Goal: Contribute content

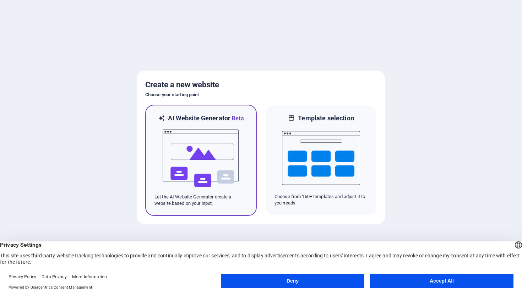
click at [210, 156] on img at bounding box center [201, 158] width 78 height 71
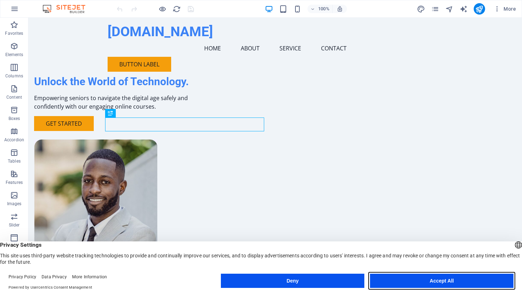
click at [441, 282] on button "Accept All" at bounding box center [442, 281] width 144 height 14
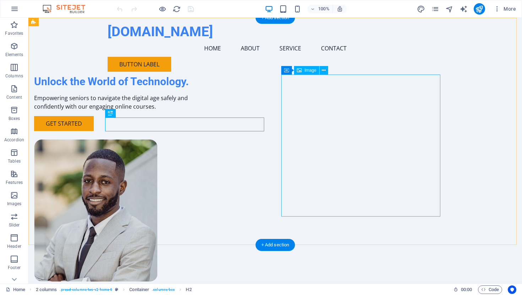
click at [193, 174] on figure at bounding box center [113, 211] width 159 height 142
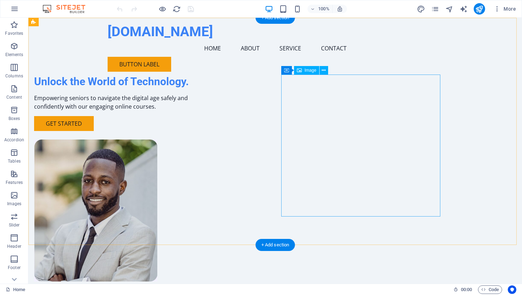
click at [193, 169] on figure at bounding box center [113, 211] width 159 height 142
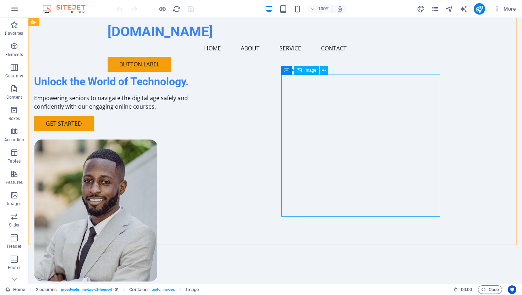
click at [314, 72] on span "Image" at bounding box center [311, 70] width 12 height 4
click at [318, 70] on icon at bounding box center [318, 70] width 4 height 7
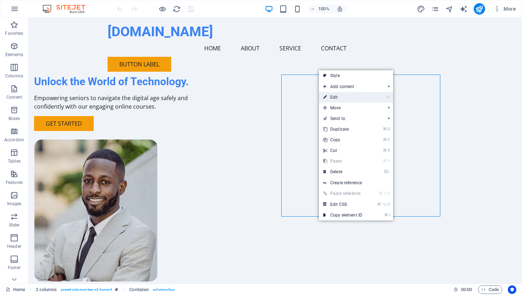
click at [347, 97] on link "⏎ Edit" at bounding box center [343, 97] width 48 height 11
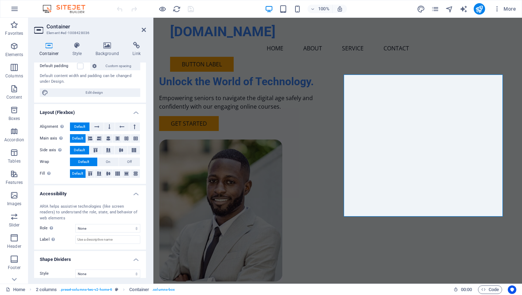
scroll to position [72, 0]
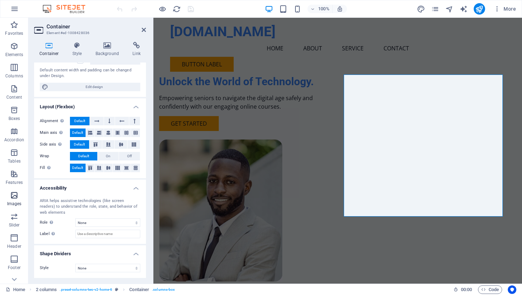
click at [14, 197] on icon "button" at bounding box center [14, 195] width 9 height 9
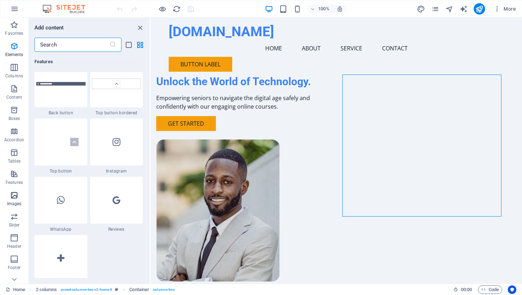
scroll to position [3602, 0]
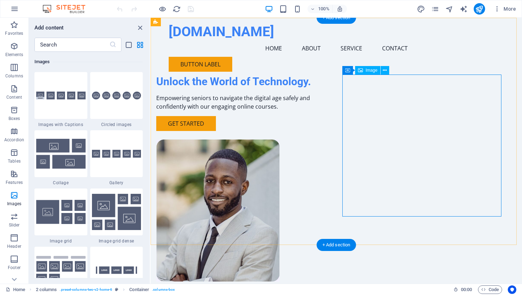
click at [315, 147] on figure at bounding box center [235, 211] width 159 height 142
click at [370, 69] on span "Image" at bounding box center [372, 70] width 12 height 4
click at [315, 140] on figure at bounding box center [235, 211] width 159 height 142
click at [385, 69] on icon at bounding box center [385, 70] width 4 height 7
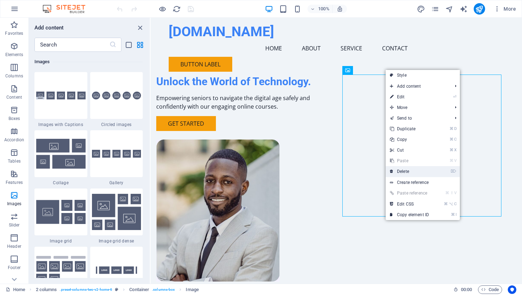
click at [411, 171] on link "⌦ Delete" at bounding box center [410, 171] width 48 height 11
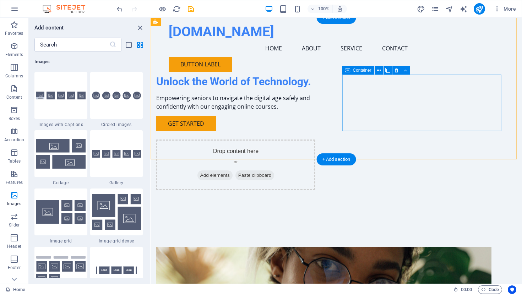
click at [233, 171] on span "Add elements" at bounding box center [215, 176] width 35 height 10
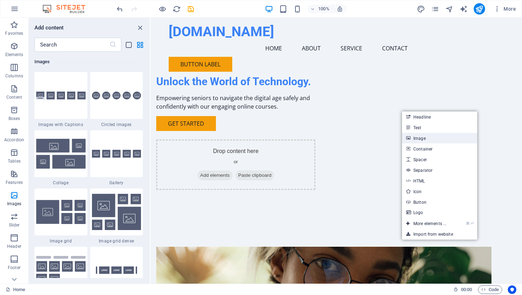
click at [424, 140] on link "Image" at bounding box center [439, 138] width 75 height 11
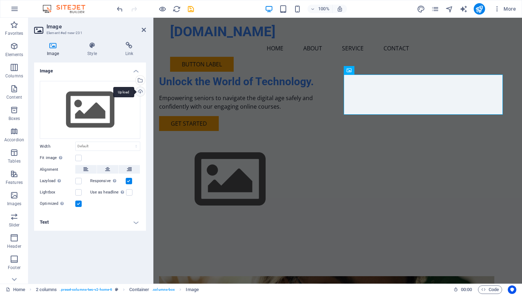
click at [141, 92] on div "Upload" at bounding box center [139, 92] width 11 height 11
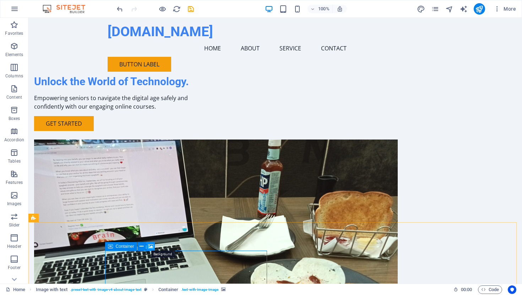
click at [150, 247] on icon at bounding box center [150, 246] width 5 height 7
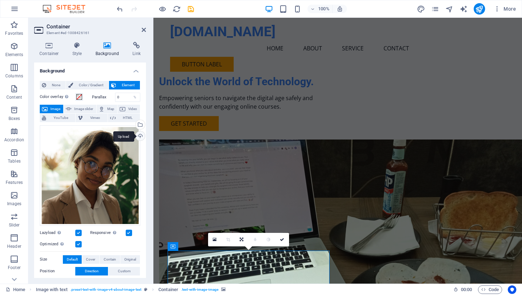
click at [139, 135] on div "Upload" at bounding box center [139, 136] width 11 height 11
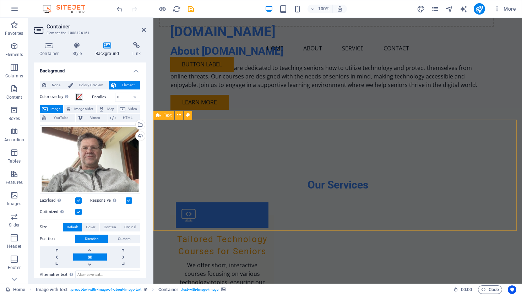
scroll to position [805, 0]
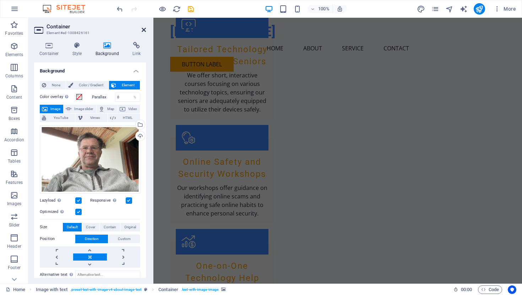
click at [142, 29] on icon at bounding box center [144, 30] width 4 height 6
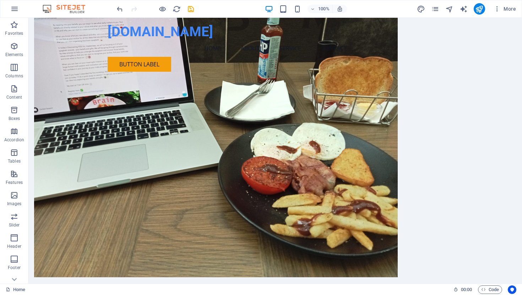
scroll to position [0, 0]
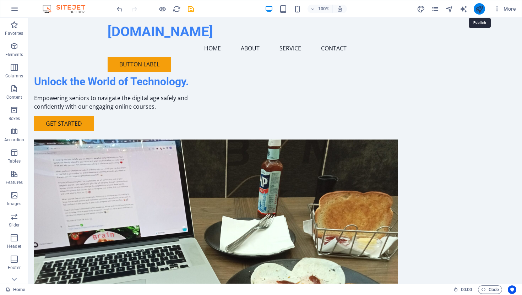
click at [479, 9] on icon "publish" at bounding box center [479, 9] width 8 height 8
checkbox input "false"
